Goal: Information Seeking & Learning: Learn about a topic

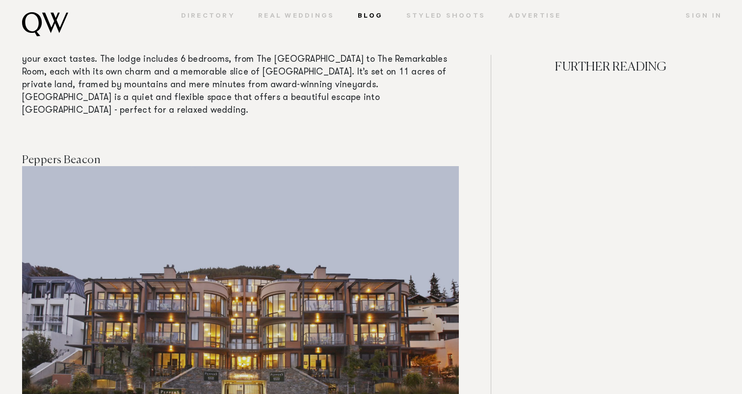
scroll to position [7999, 0]
click at [134, 278] on img at bounding box center [240, 311] width 437 height 291
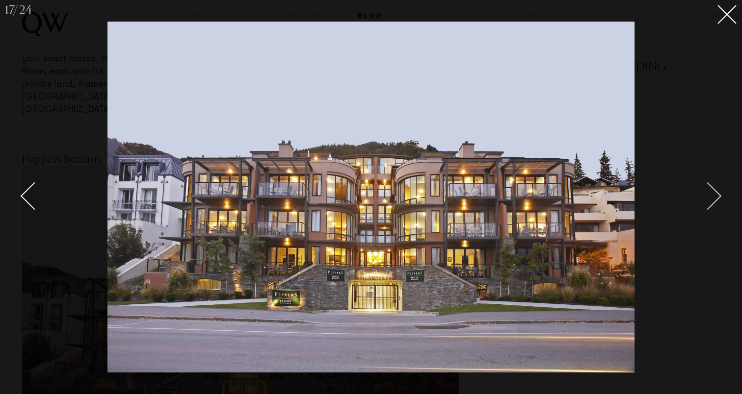
click at [714, 196] on div "Next slide" at bounding box center [708, 196] width 28 height 28
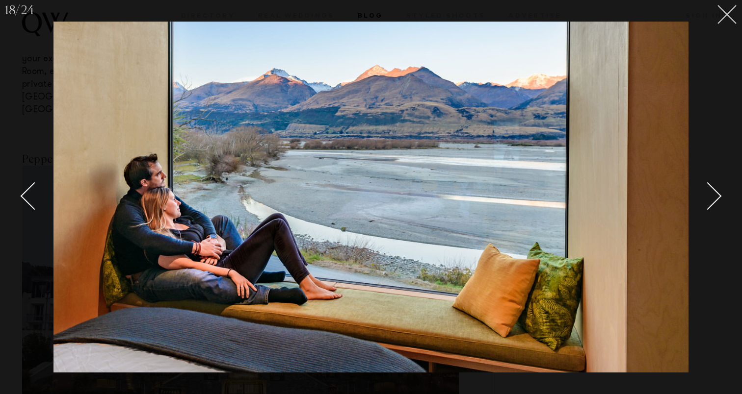
click at [728, 19] on icon at bounding box center [727, 15] width 20 height 20
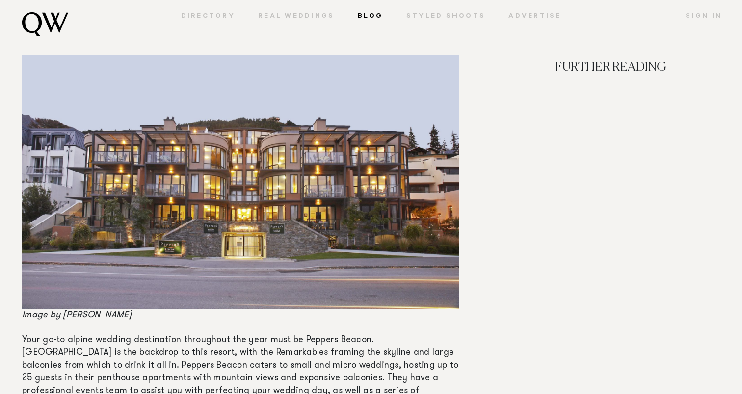
scroll to position [8154, 0]
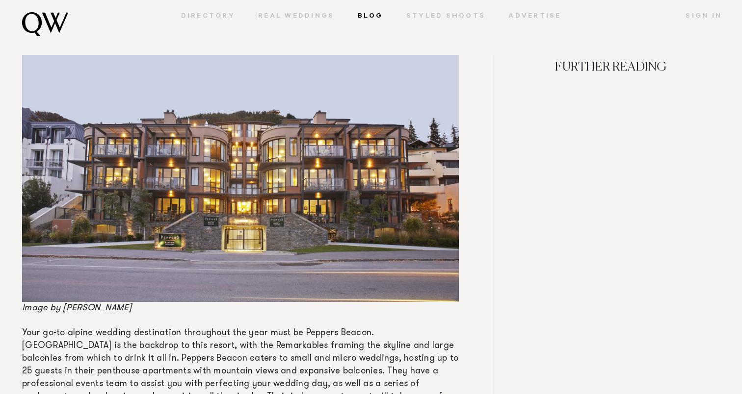
drag, startPoint x: 297, startPoint y: 231, endPoint x: 369, endPoint y: 228, distance: 71.7
click at [370, 329] on span "Your go-to alpine wedding destination throughout the year must be Peppers Beaco…" at bounding box center [240, 378] width 436 height 98
drag, startPoint x: 365, startPoint y: 231, endPoint x: 316, endPoint y: 229, distance: 49.1
click at [317, 329] on span "Your go-to alpine wedding destination throughout the year must be Peppers Beaco…" at bounding box center [240, 378] width 436 height 98
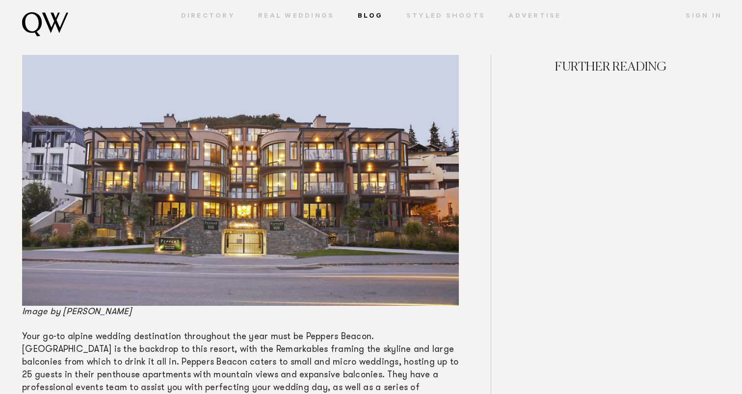
click at [299, 331] on p "Your go-to alpine wedding destination throughout the year must be Peppers Beaco…" at bounding box center [240, 382] width 437 height 102
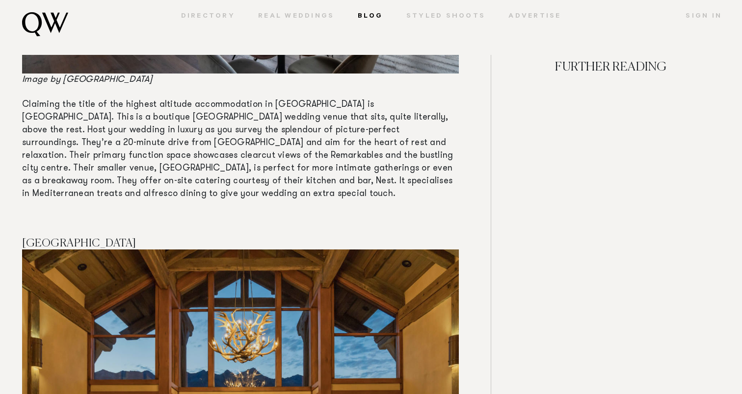
scroll to position [5977, 0]
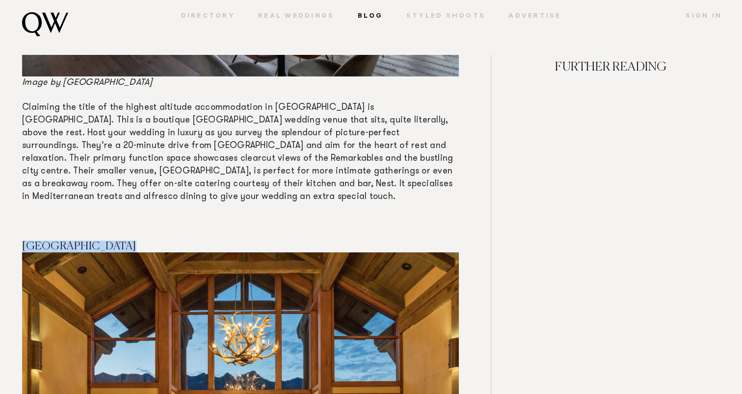
drag, startPoint x: 108, startPoint y: 173, endPoint x: 9, endPoint y: 148, distance: 102.3
copy span "[GEOGRAPHIC_DATA]"
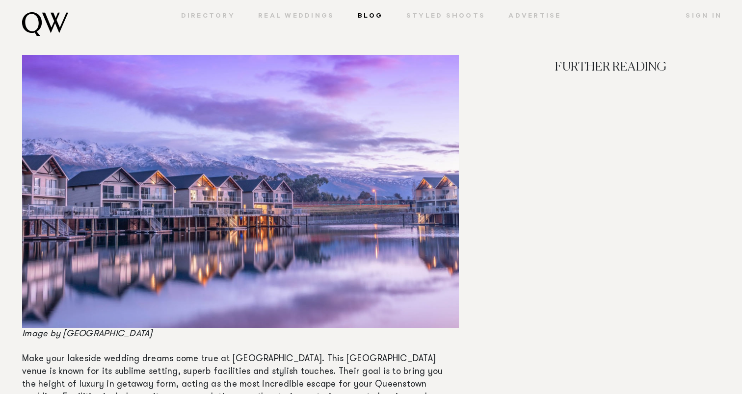
scroll to position [3789, 0]
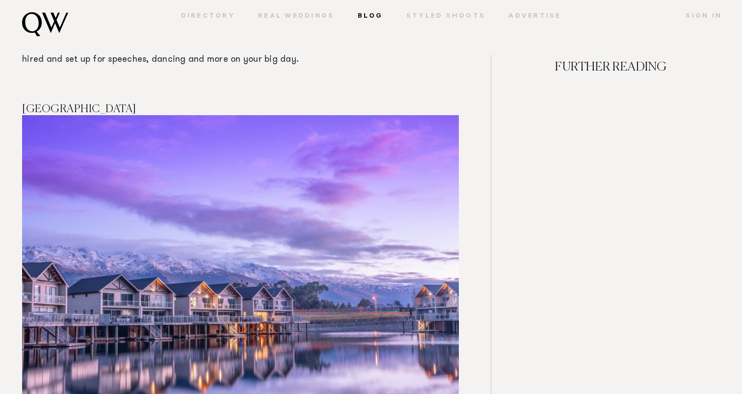
drag, startPoint x: 121, startPoint y: 75, endPoint x: 14, endPoint y: 53, distance: 109.0
copy span "[GEOGRAPHIC_DATA]"
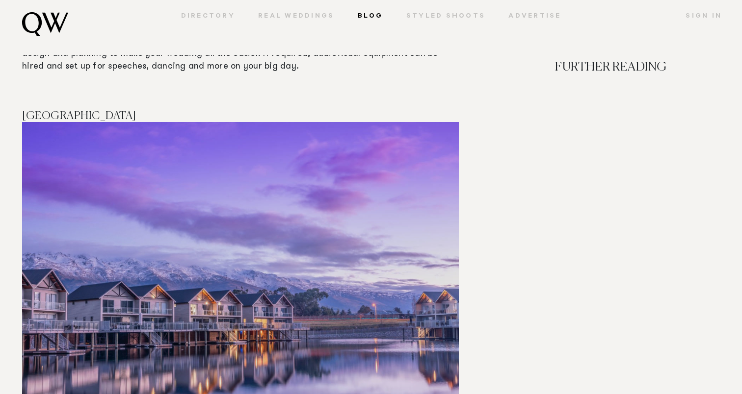
scroll to position [3781, 0]
